Goal: Transaction & Acquisition: Book appointment/travel/reservation

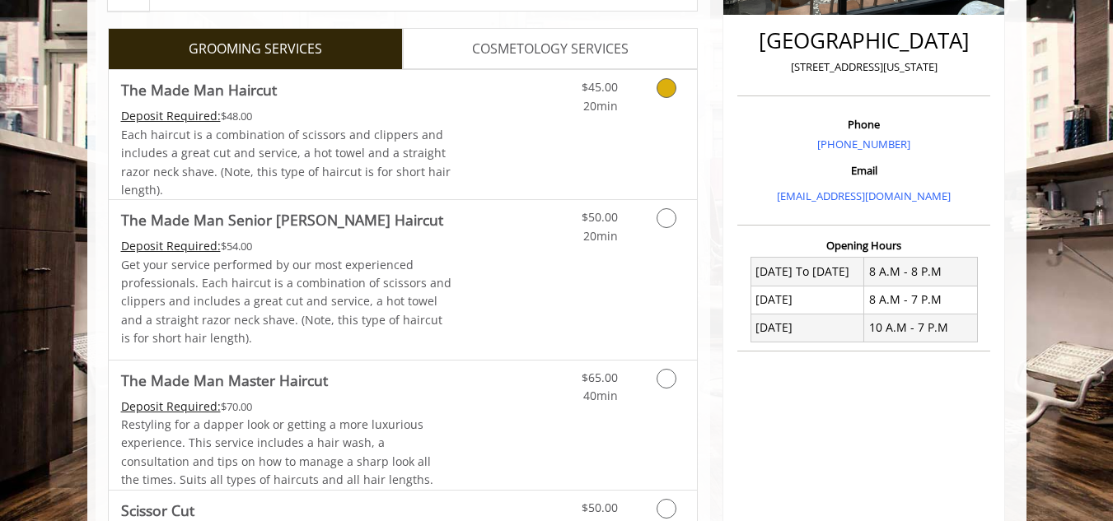
scroll to position [405, 0]
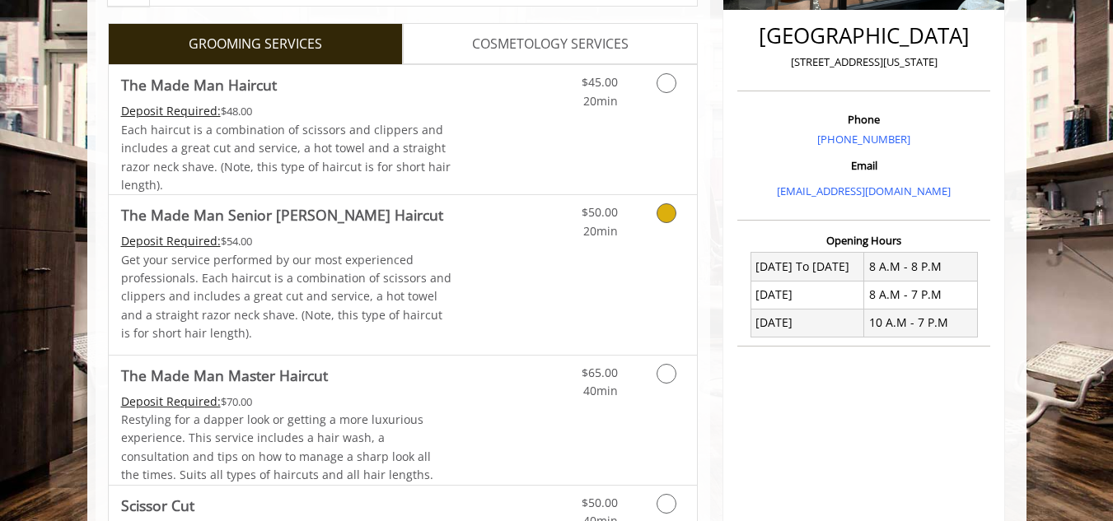
click at [488, 239] on link "Discounted Price" at bounding box center [500, 274] width 98 height 159
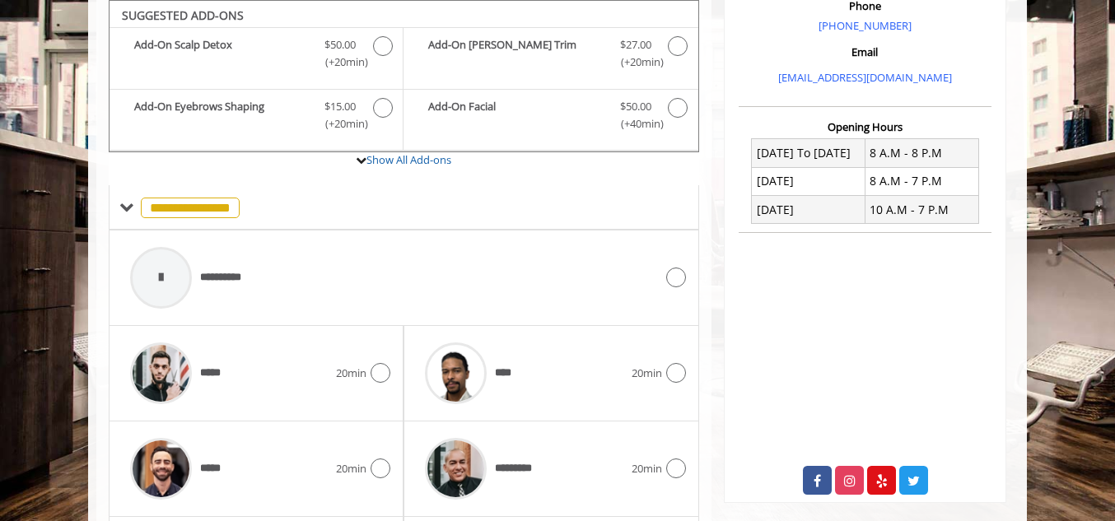
scroll to position [668, 0]
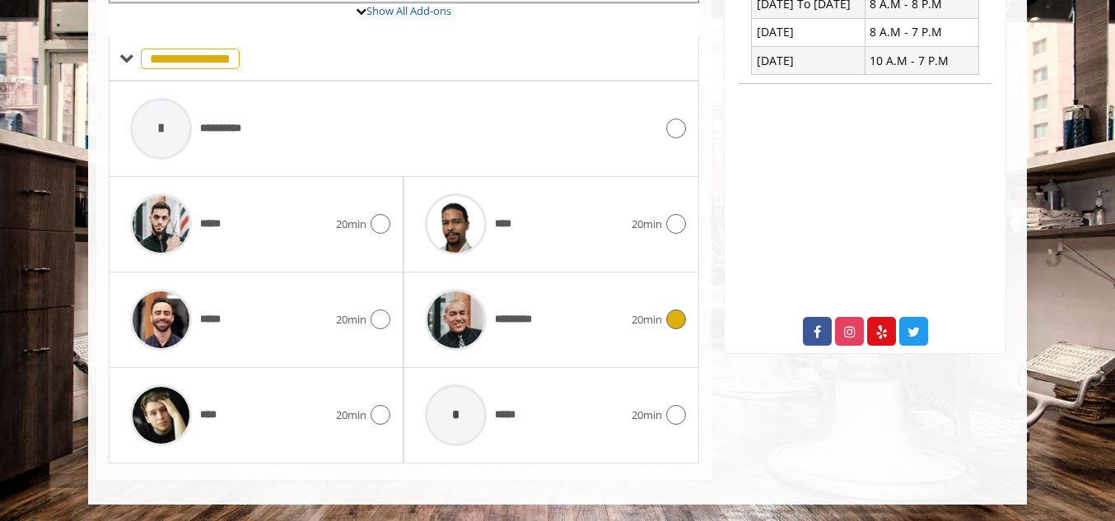
click at [516, 315] on span "*********" at bounding box center [519, 319] width 49 height 17
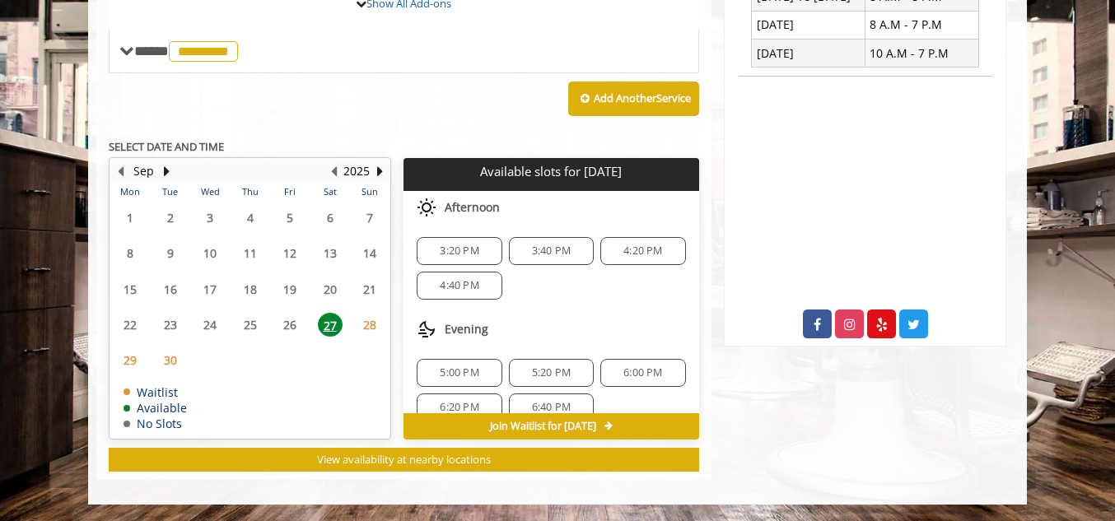
scroll to position [21, 0]
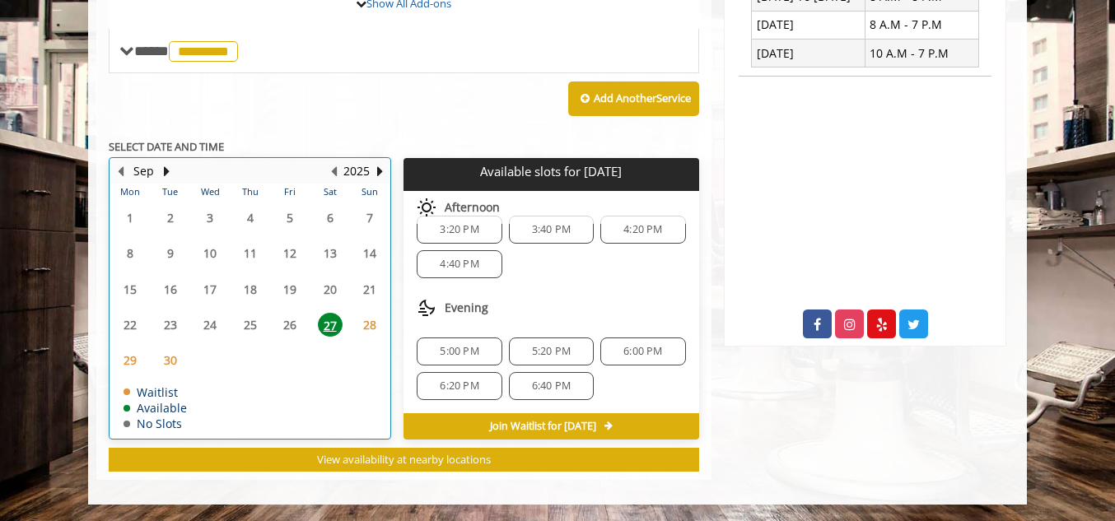
click at [357, 323] on div "28" at bounding box center [370, 325] width 34 height 24
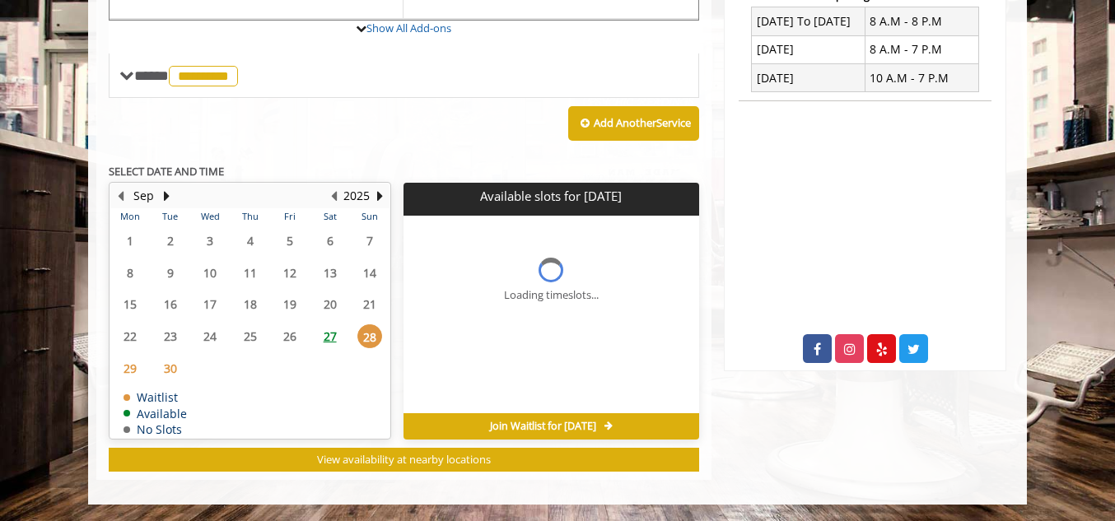
scroll to position [0, 0]
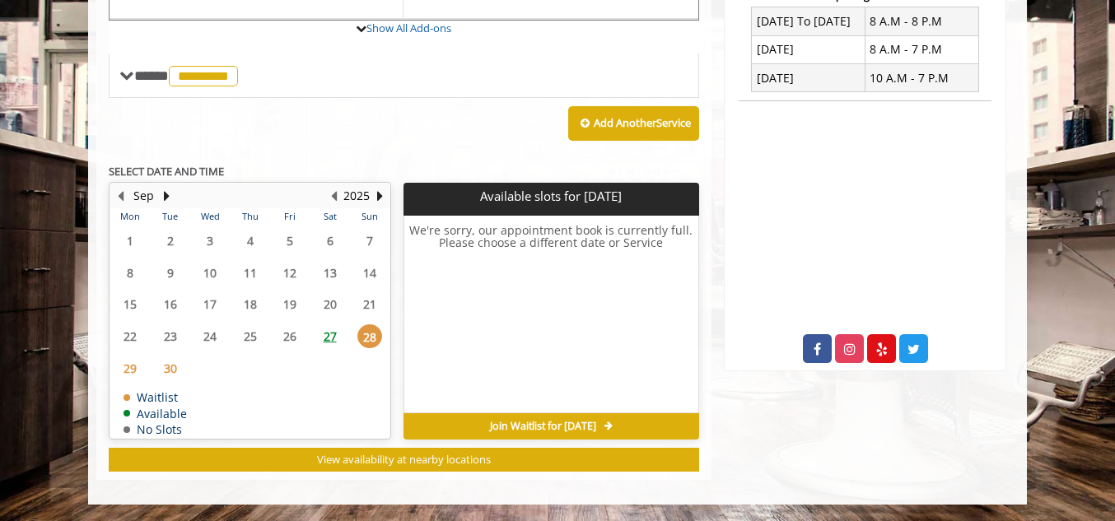
click at [330, 334] on span "27" at bounding box center [330, 337] width 25 height 24
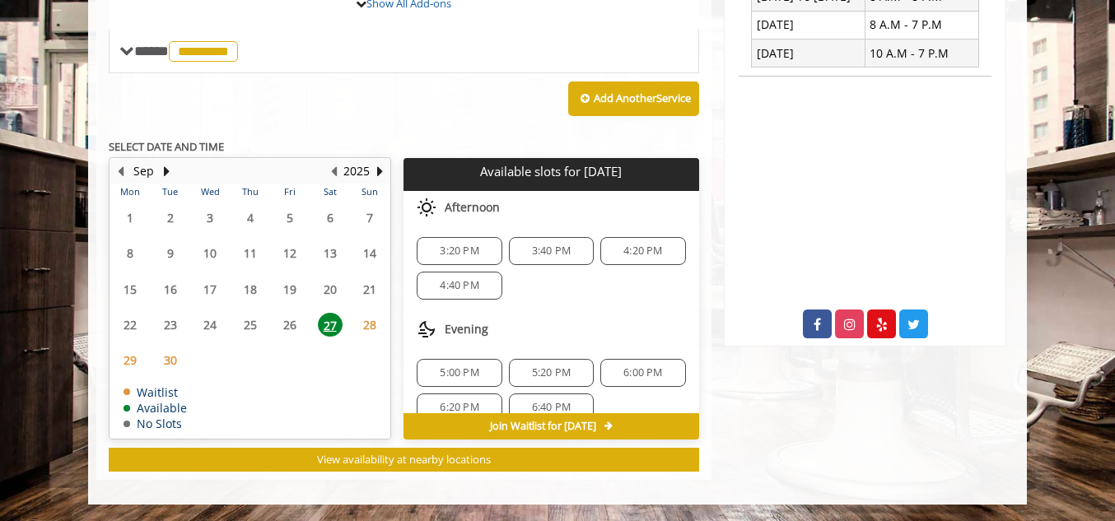
click at [453, 256] on span "3:20 PM" at bounding box center [459, 251] width 39 height 13
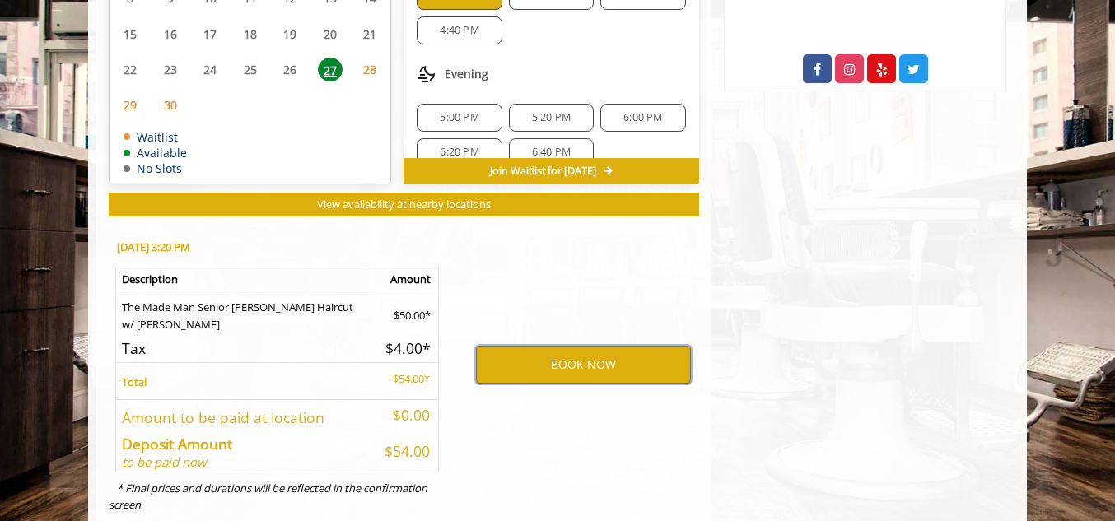
scroll to position [932, 0]
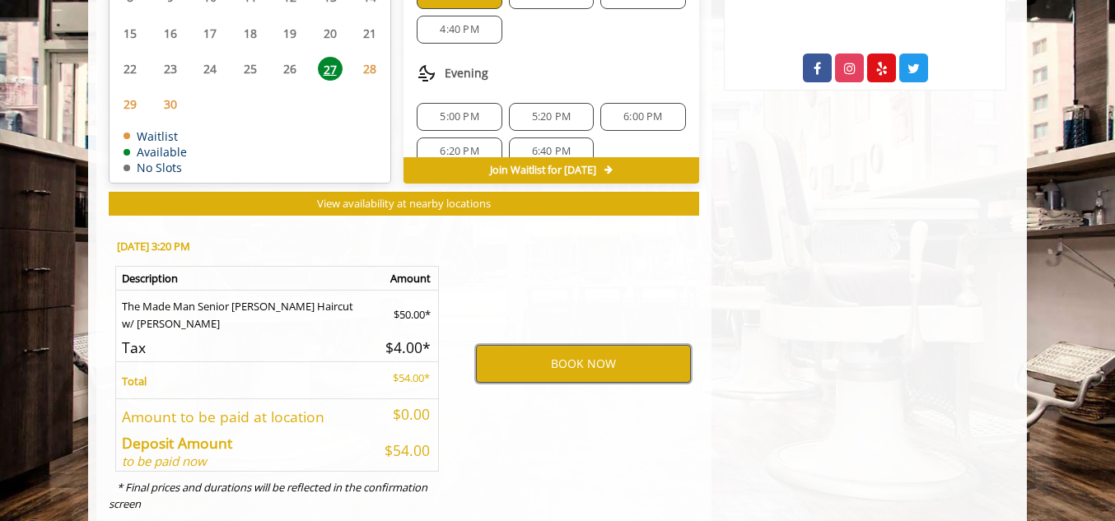
click at [597, 361] on button "BOOK NOW" at bounding box center [583, 364] width 215 height 38
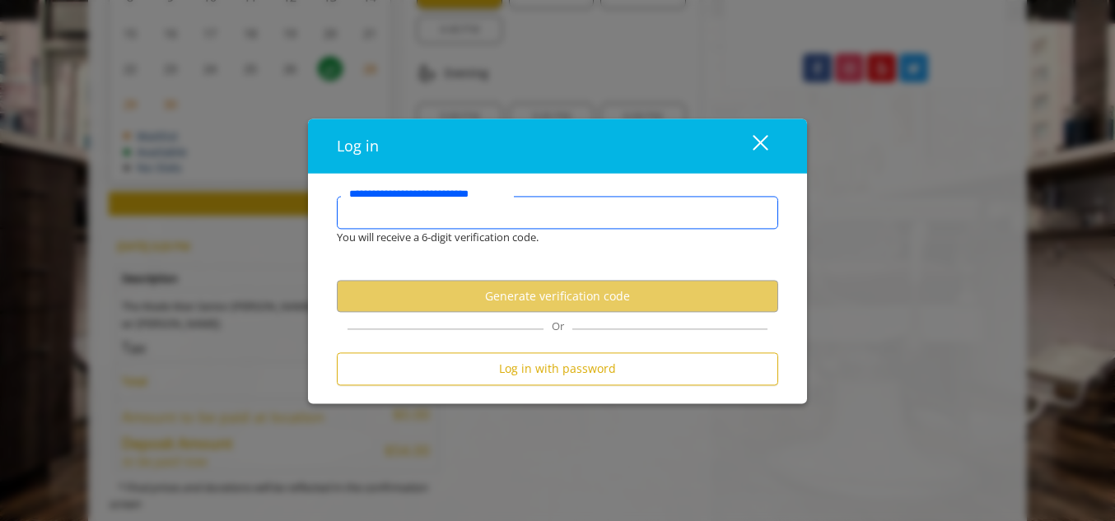
click at [501, 223] on input "**********" at bounding box center [557, 212] width 441 height 33
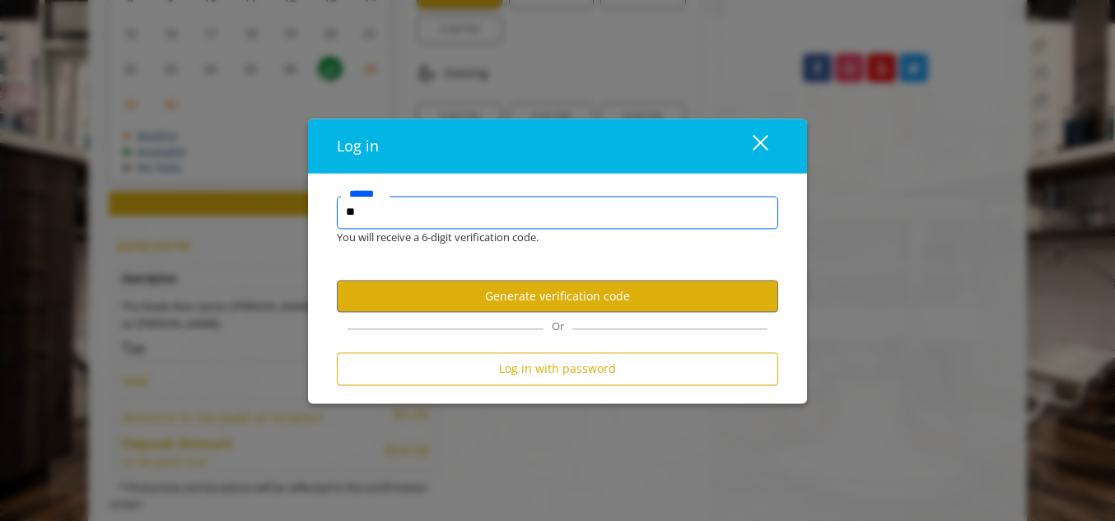
type input "*"
type input "**********"
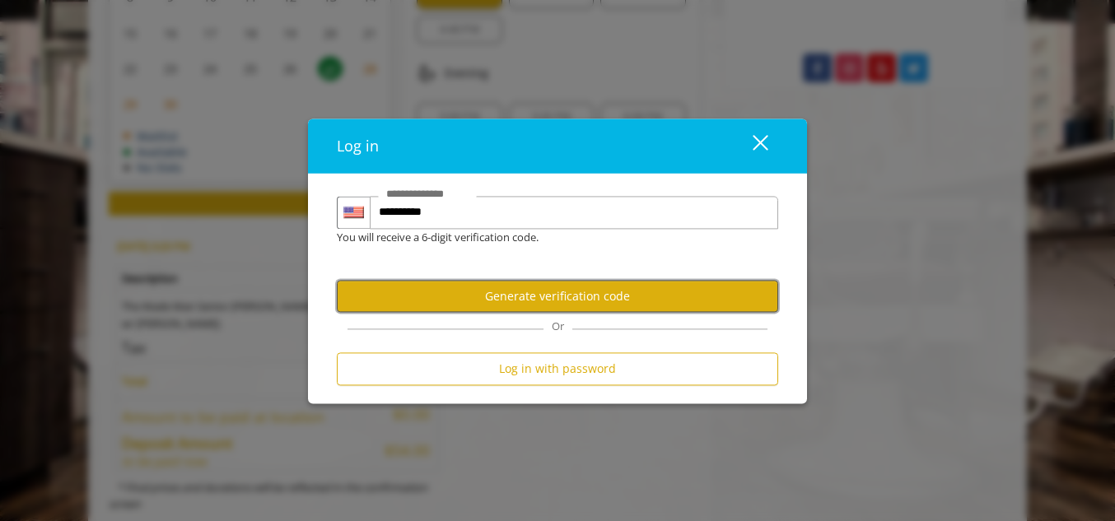
click at [572, 292] on button "Generate verification code" at bounding box center [557, 297] width 441 height 32
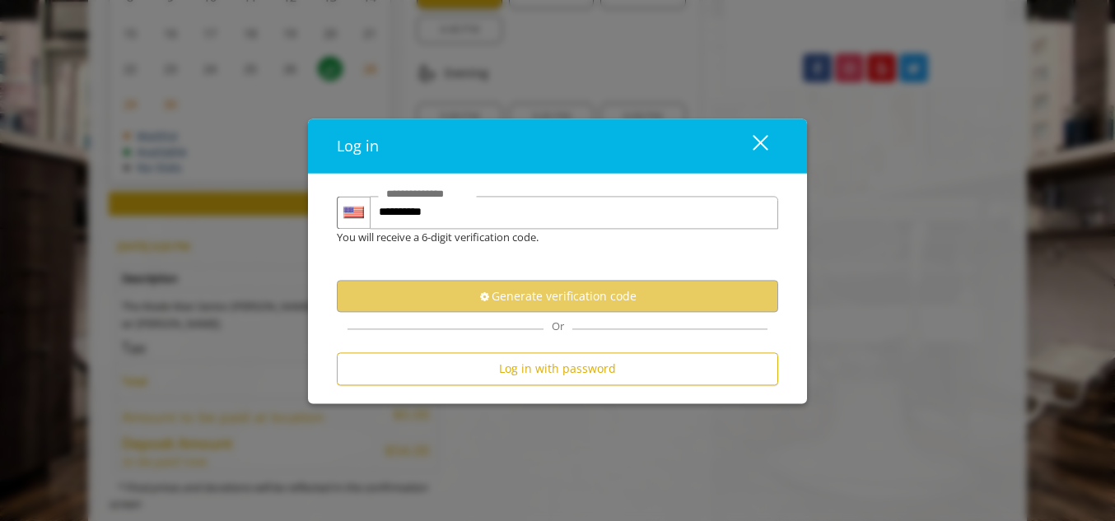
scroll to position [0, 0]
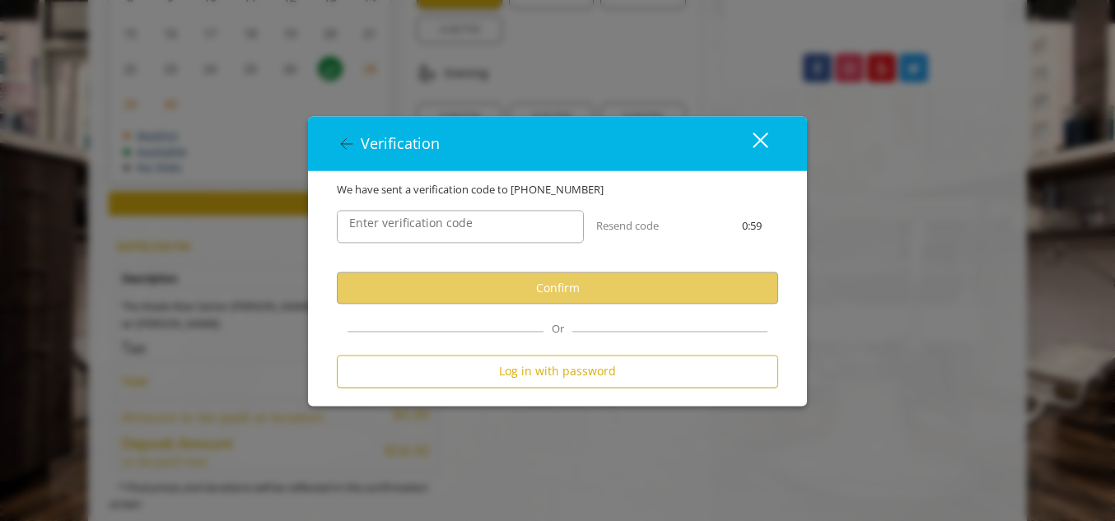
click at [477, 222] on label "Enter verification code" at bounding box center [411, 224] width 140 height 18
click at [477, 222] on input "Enter verification code" at bounding box center [460, 227] width 247 height 33
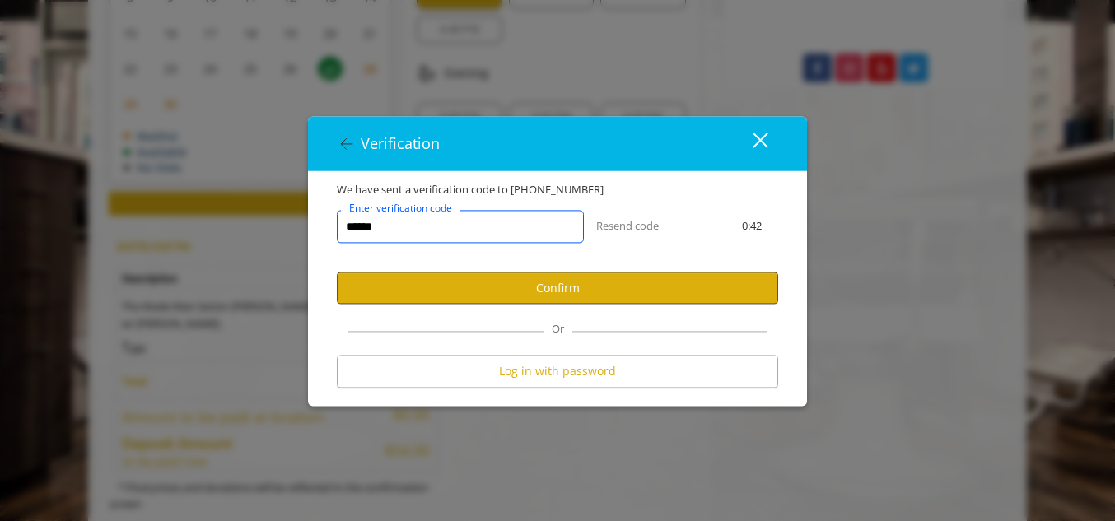
type input "******"
click at [513, 292] on button "Confirm" at bounding box center [557, 289] width 441 height 32
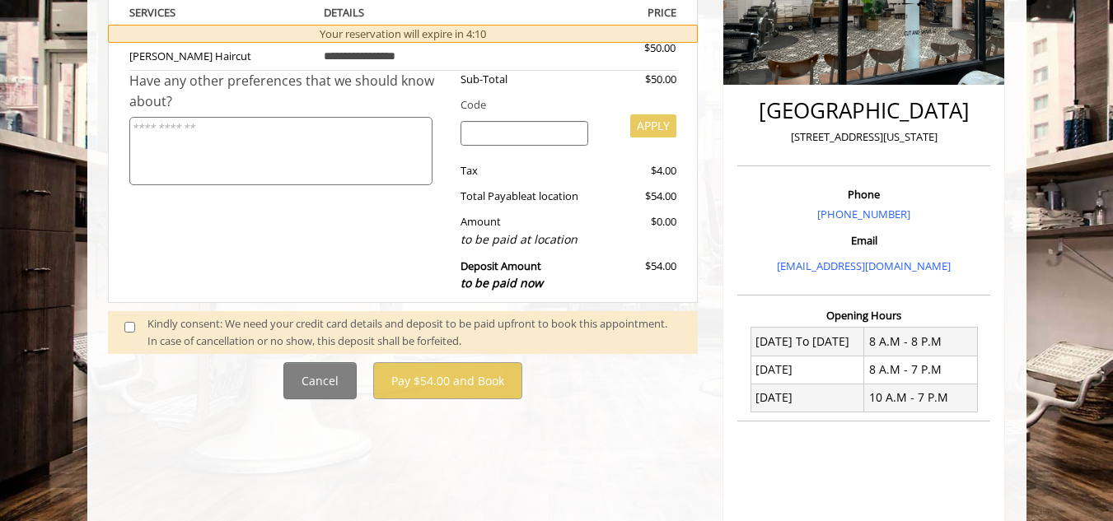
scroll to position [353, 0]
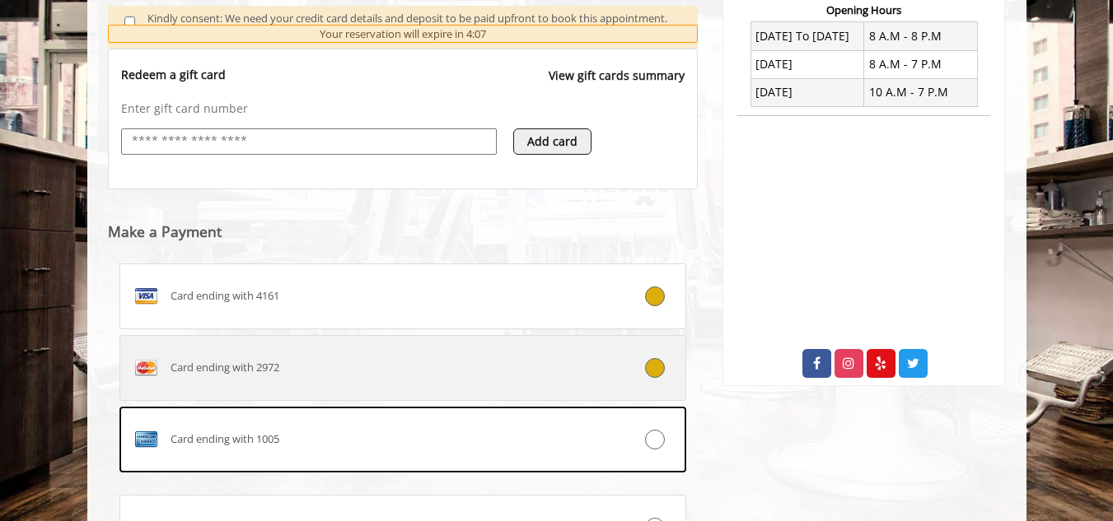
click at [329, 364] on div "Card ending with 2972" at bounding box center [355, 368] width 471 height 26
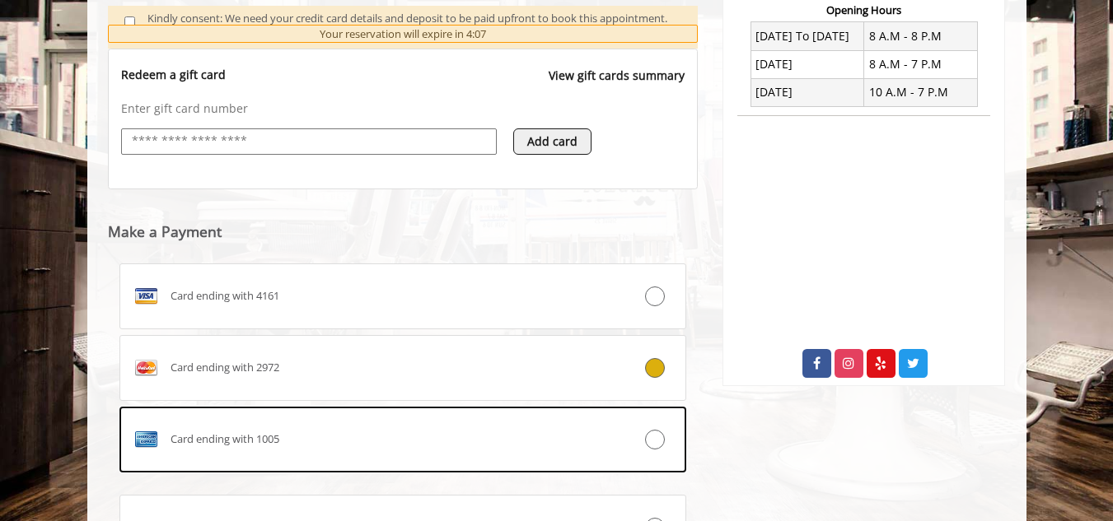
scroll to position [759, 0]
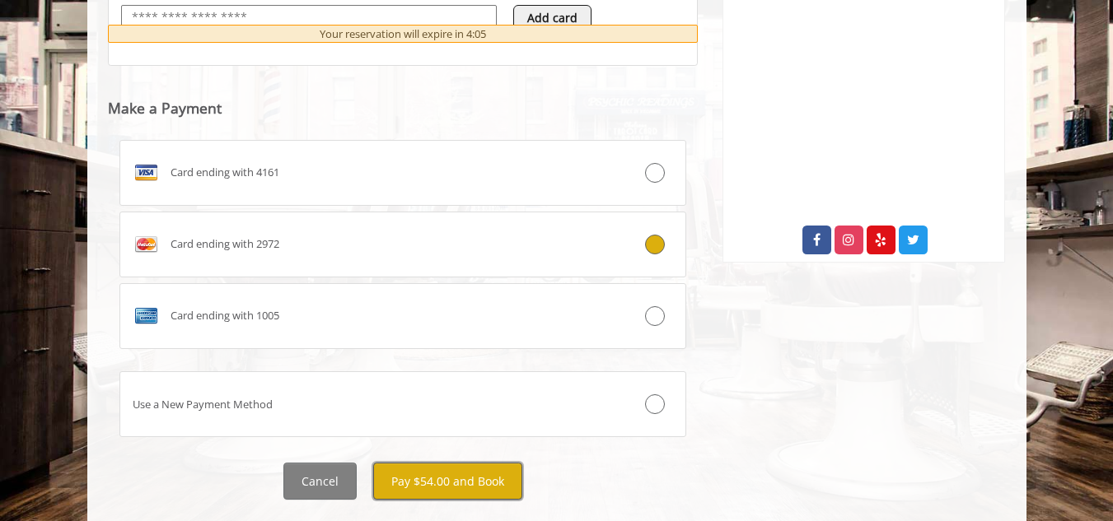
click at [428, 475] on button "Pay $54.00 and Book" at bounding box center [447, 481] width 149 height 37
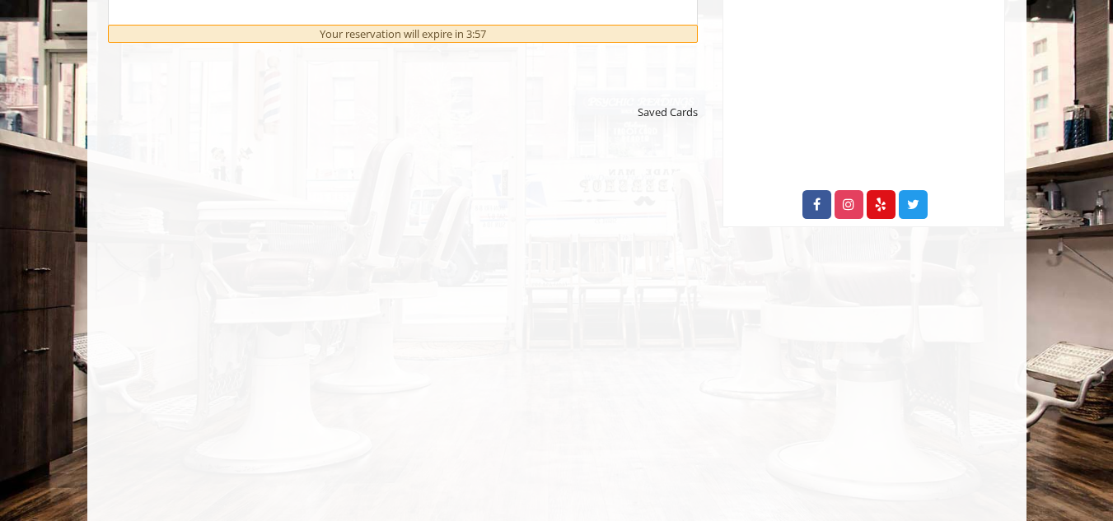
scroll to position [866, 0]
